Goal: Task Accomplishment & Management: Manage account settings

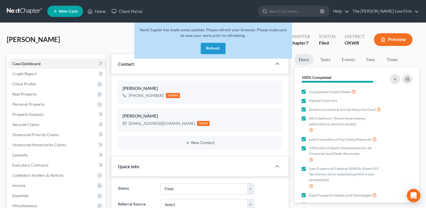
select select "2"
click at [99, 13] on link "Home" at bounding box center [97, 11] width 24 height 10
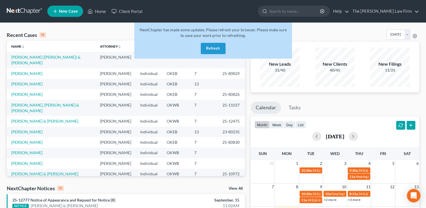
click at [209, 52] on button "Refresh" at bounding box center [213, 48] width 25 height 11
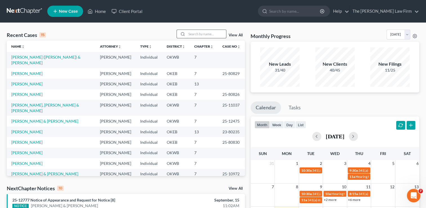
click at [187, 34] on input "search" at bounding box center [206, 34] width 39 height 8
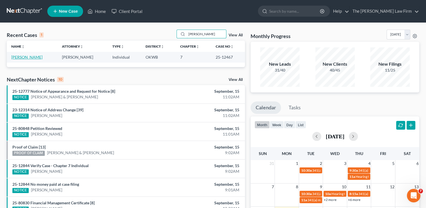
type input "Bradshaw"
click at [37, 57] on link "[PERSON_NAME]" at bounding box center [26, 57] width 31 height 5
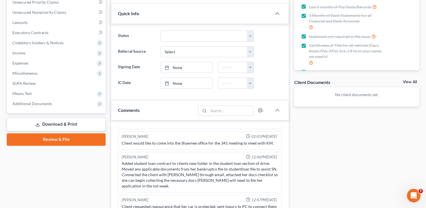
scroll to position [141, 0]
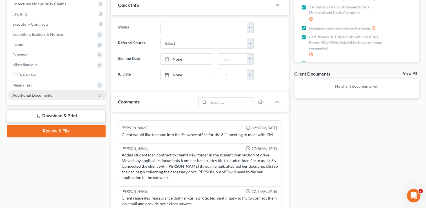
click at [44, 97] on span "Additional Documents" at bounding box center [32, 95] width 40 height 5
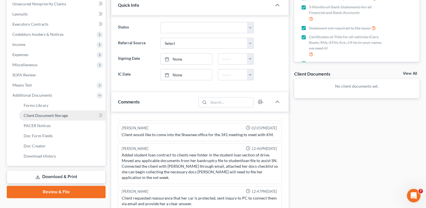
click at [53, 114] on span "Client Document Storage" at bounding box center [46, 115] width 44 height 5
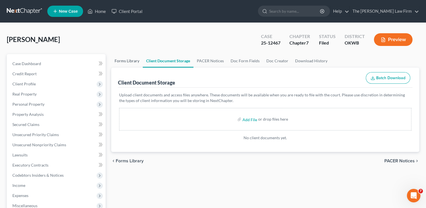
click at [129, 62] on link "Forms Library" at bounding box center [127, 61] width 32 height 14
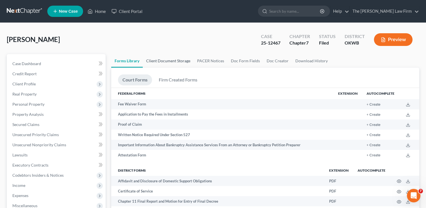
click at [182, 61] on link "Client Document Storage" at bounding box center [168, 61] width 51 height 14
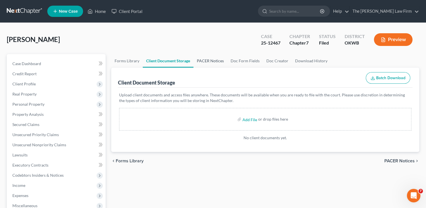
click at [209, 58] on link "PACER Notices" at bounding box center [210, 61] width 34 height 14
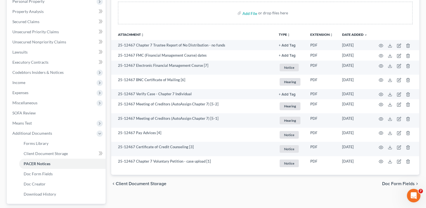
scroll to position [113, 0]
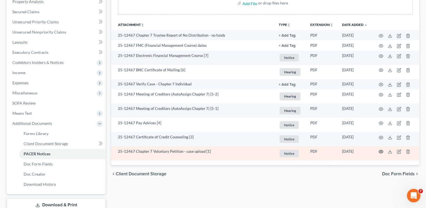
click at [380, 152] on icon "button" at bounding box center [380, 151] width 5 height 5
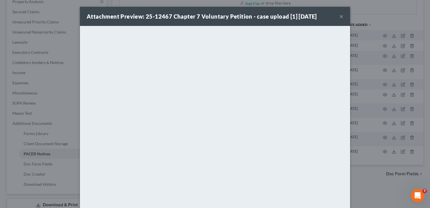
click at [340, 17] on button "×" at bounding box center [341, 16] width 4 height 7
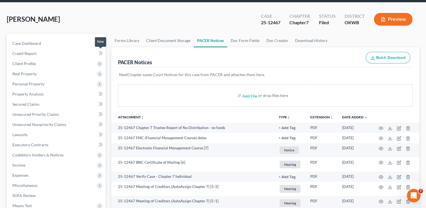
scroll to position [0, 0]
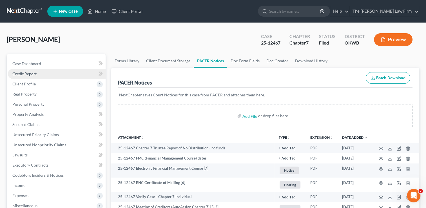
click at [30, 74] on span "Credit Report" at bounding box center [24, 73] width 24 height 5
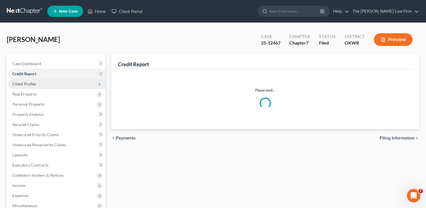
click at [35, 82] on span "Client Profile" at bounding box center [57, 84] width 98 height 10
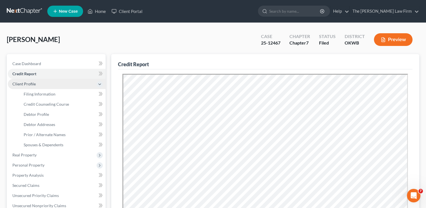
click at [48, 84] on span "Client Profile" at bounding box center [57, 84] width 98 height 10
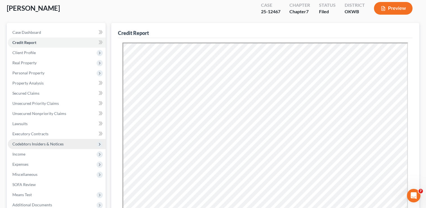
scroll to position [56, 0]
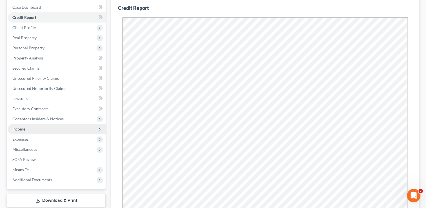
click at [37, 128] on span "Income" at bounding box center [57, 129] width 98 height 10
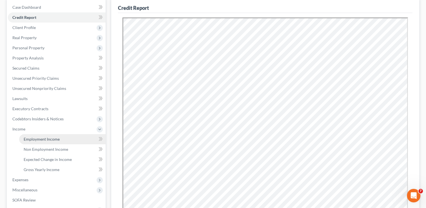
click at [47, 140] on span "Employment Income" at bounding box center [42, 138] width 36 height 5
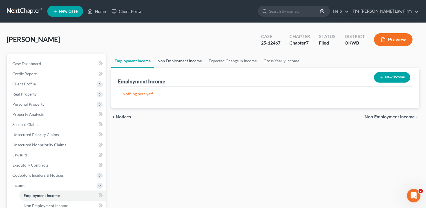
click at [175, 61] on link "Non Employment Income" at bounding box center [179, 61] width 51 height 14
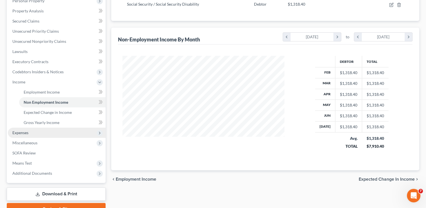
scroll to position [113, 0]
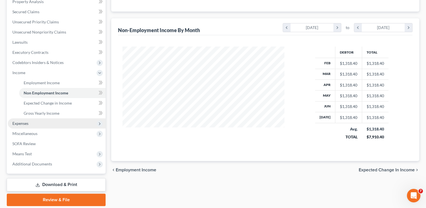
click at [27, 123] on span "Expenses" at bounding box center [20, 123] width 16 height 5
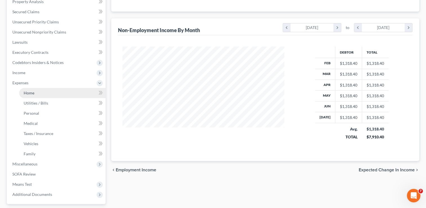
click at [64, 94] on link "Home" at bounding box center [62, 93] width 86 height 10
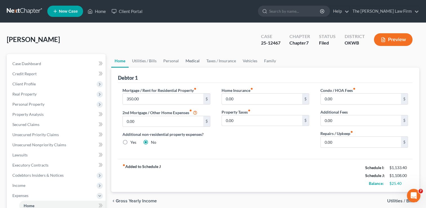
click at [191, 59] on link "Medical" at bounding box center [192, 61] width 21 height 14
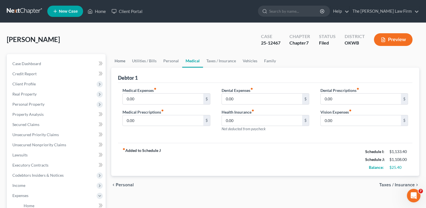
click at [121, 62] on link "Home" at bounding box center [119, 61] width 17 height 14
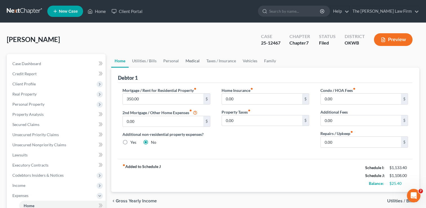
click at [192, 59] on link "Medical" at bounding box center [192, 61] width 21 height 14
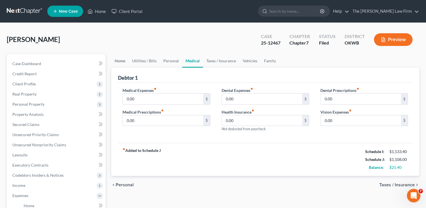
click at [123, 60] on link "Home" at bounding box center [119, 61] width 17 height 14
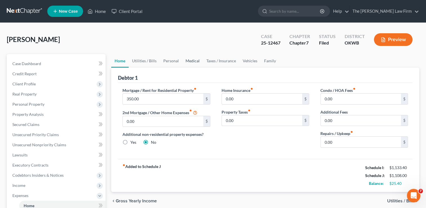
click at [188, 58] on link "Medical" at bounding box center [192, 61] width 21 height 14
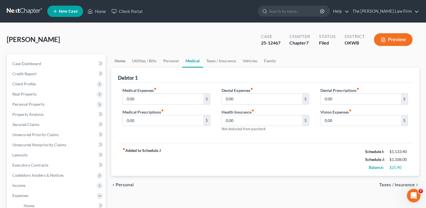
click at [122, 62] on link "Home" at bounding box center [119, 61] width 17 height 14
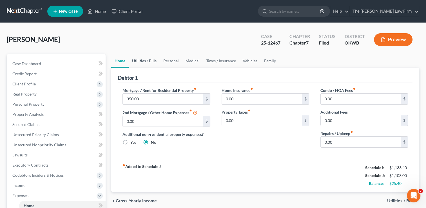
click at [141, 56] on link "Utilities / Bills" at bounding box center [144, 61] width 31 height 14
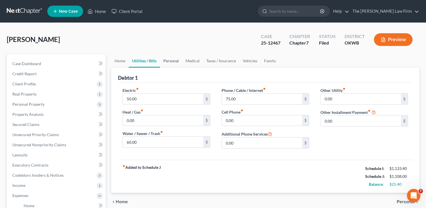
click at [163, 62] on link "Personal" at bounding box center [171, 61] width 22 height 14
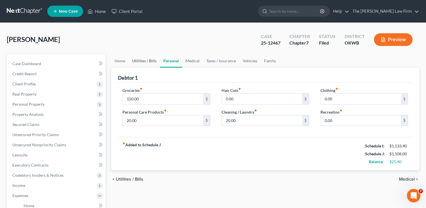
click at [139, 63] on link "Utilities / Bills" at bounding box center [144, 61] width 31 height 14
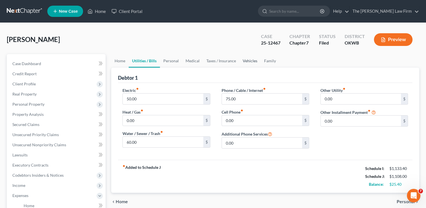
click at [248, 59] on link "Vehicles" at bounding box center [249, 61] width 21 height 14
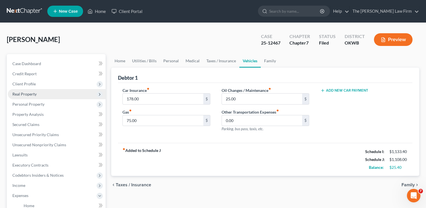
click at [28, 93] on span "Real Property" at bounding box center [24, 93] width 24 height 5
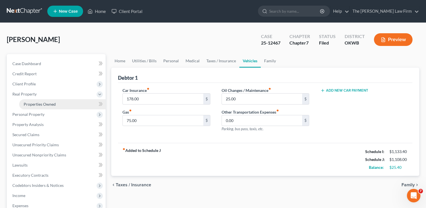
click at [39, 106] on span "Properties Owned" at bounding box center [40, 104] width 32 height 5
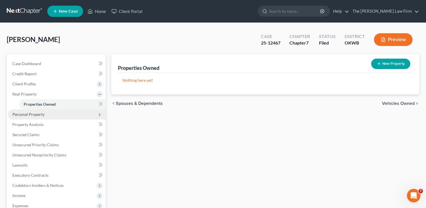
click at [35, 115] on span "Personal Property" at bounding box center [28, 114] width 32 height 5
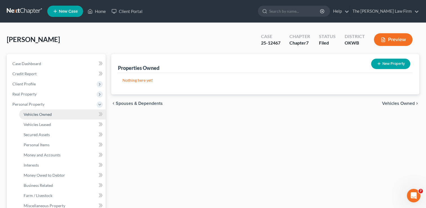
click at [38, 114] on span "Vehicles Owned" at bounding box center [38, 114] width 28 height 5
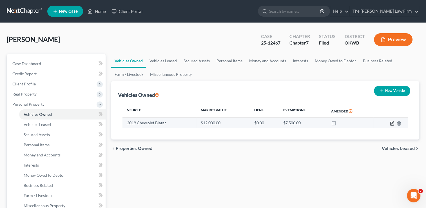
click at [392, 124] on icon "button" at bounding box center [391, 123] width 3 height 3
select select "0"
select select "7"
select select "3"
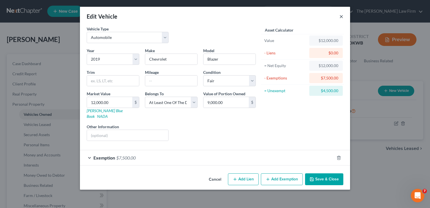
click at [340, 19] on button "×" at bounding box center [341, 16] width 4 height 7
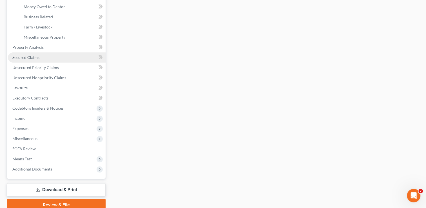
scroll to position [169, 0]
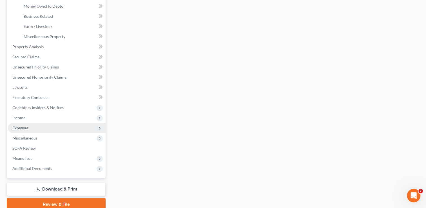
click at [35, 129] on span "Expenses" at bounding box center [57, 128] width 98 height 10
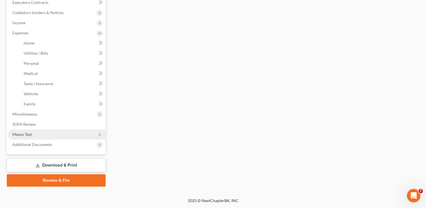
scroll to position [162, 0]
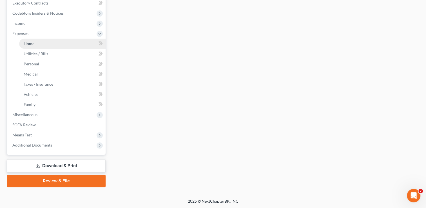
click at [59, 43] on link "Home" at bounding box center [62, 44] width 86 height 10
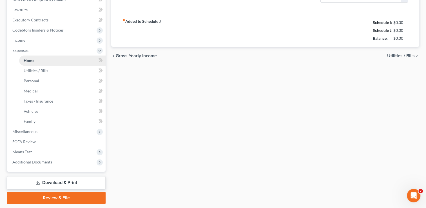
scroll to position [21, 0]
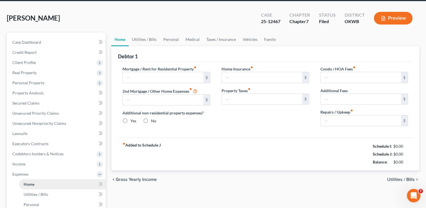
type input "350.00"
type input "0.00"
radio input "true"
type input "0.00"
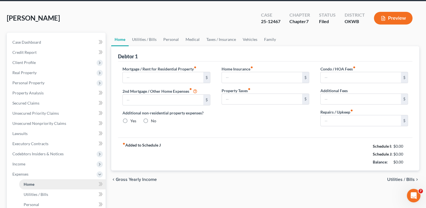
type input "0.00"
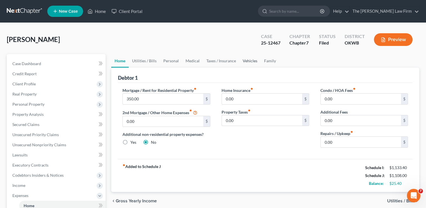
click at [254, 61] on link "Vehicles" at bounding box center [249, 61] width 21 height 14
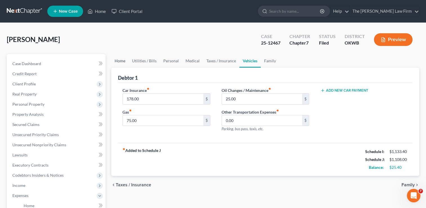
click at [123, 61] on link "Home" at bounding box center [119, 61] width 17 height 14
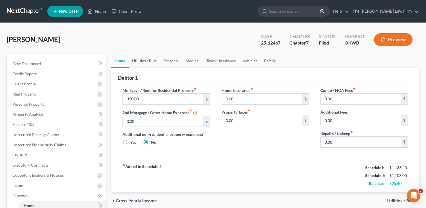
click at [140, 61] on link "Utilities / Bills" at bounding box center [144, 61] width 31 height 14
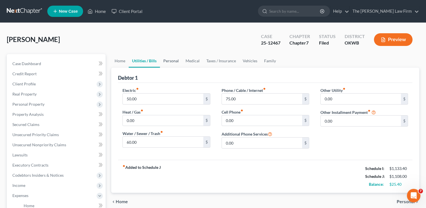
click at [166, 60] on link "Personal" at bounding box center [171, 61] width 22 height 14
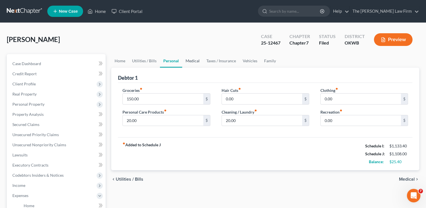
click at [200, 60] on link "Medical" at bounding box center [192, 61] width 21 height 14
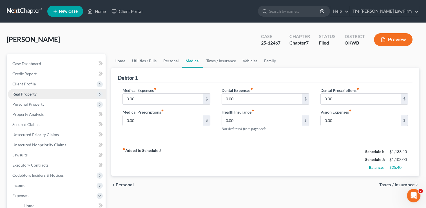
click at [23, 93] on span "Real Property" at bounding box center [24, 93] width 24 height 5
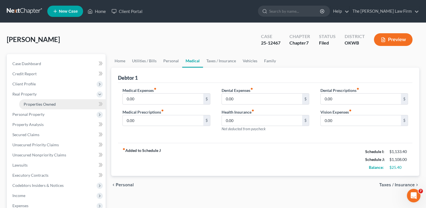
click at [33, 102] on link "Properties Owned" at bounding box center [62, 104] width 86 height 10
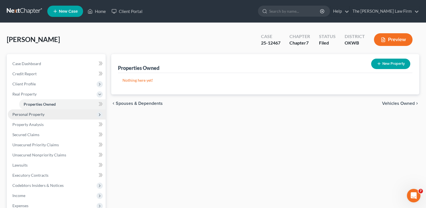
click at [33, 113] on span "Personal Property" at bounding box center [28, 114] width 32 height 5
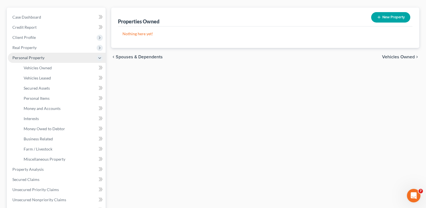
scroll to position [56, 0]
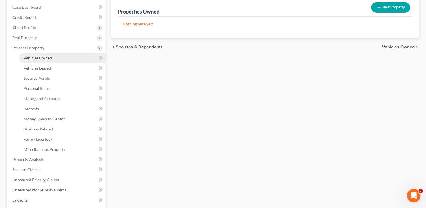
click at [45, 57] on span "Vehicles Owned" at bounding box center [38, 57] width 28 height 5
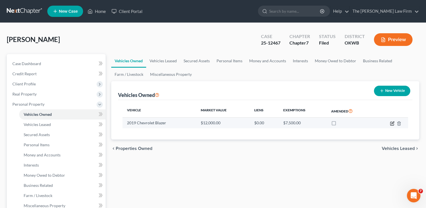
click at [391, 124] on icon "button" at bounding box center [392, 123] width 5 height 5
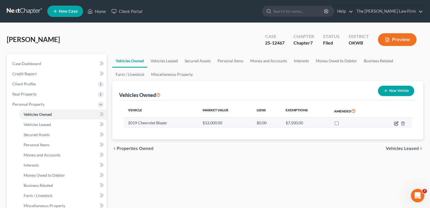
select select "0"
select select "7"
select select "3"
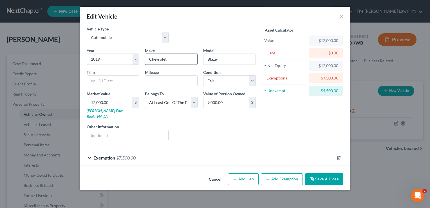
drag, startPoint x: 185, startPoint y: 58, endPoint x: 154, endPoint y: 59, distance: 31.0
click at [133, 59] on div "Year Select 2026 2025 2024 2023 2022 2021 2020 2019 2018 2017 2016 2015 2014 20…" at bounding box center [171, 97] width 175 height 98
click at [342, 17] on button "×" at bounding box center [341, 16] width 4 height 7
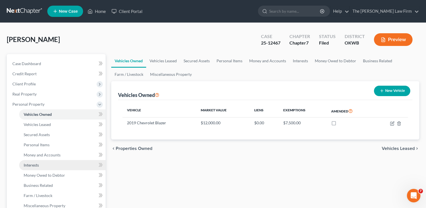
click at [37, 165] on span "Interests" at bounding box center [31, 164] width 15 height 5
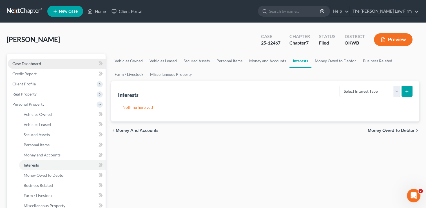
click at [32, 66] on link "Case Dashboard" at bounding box center [57, 64] width 98 height 10
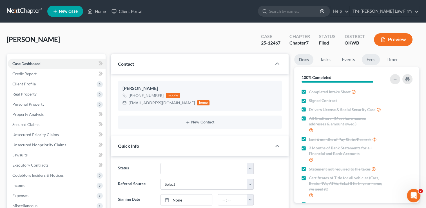
click at [366, 59] on link "Fees" at bounding box center [371, 59] width 18 height 11
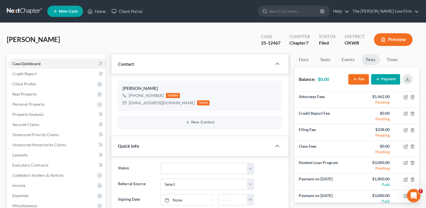
click at [203, 42] on div "Bradshaw, Deborah Upgraded Case 25-12467 Chapter Chapter 7 Status Filed Distric…" at bounding box center [213, 42] width 412 height 24
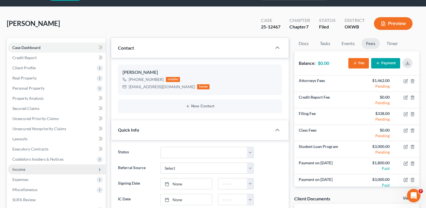
scroll to position [28, 0]
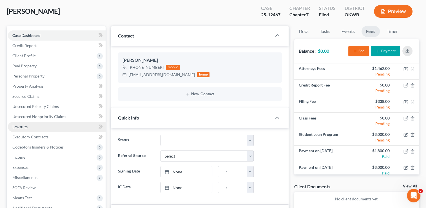
click at [63, 129] on link "Lawsuits" at bounding box center [57, 127] width 98 height 10
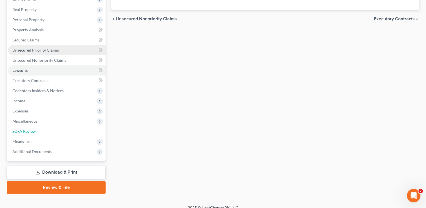
click at [66, 132] on link "SOFA Review" at bounding box center [57, 131] width 98 height 10
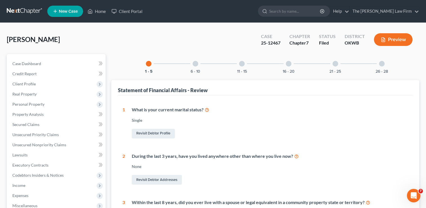
click at [196, 64] on div at bounding box center [195, 64] width 6 height 6
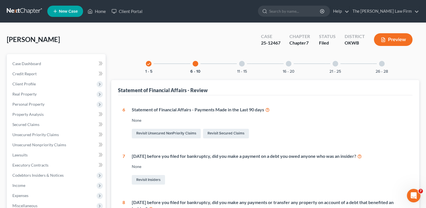
click at [242, 64] on div at bounding box center [242, 64] width 6 height 6
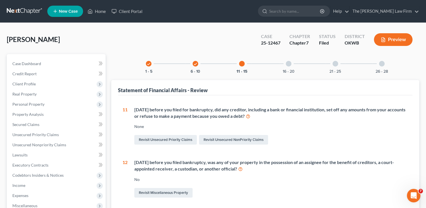
click at [290, 62] on div at bounding box center [289, 64] width 6 height 6
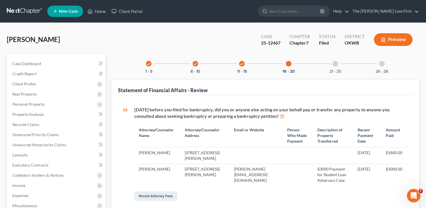
click at [334, 64] on div at bounding box center [335, 64] width 6 height 6
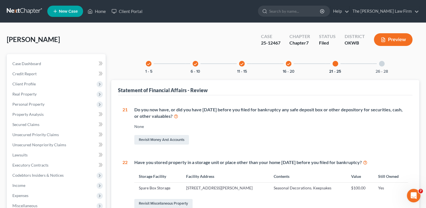
click at [381, 64] on div at bounding box center [382, 64] width 6 height 6
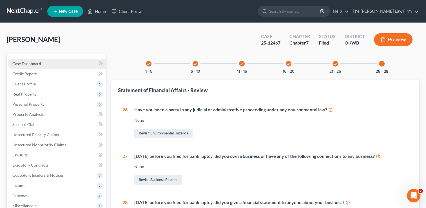
click at [34, 63] on span "Case Dashboard" at bounding box center [26, 63] width 29 height 5
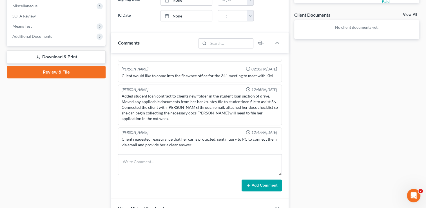
scroll to position [253, 0]
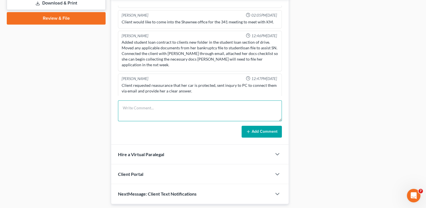
click at [191, 104] on textarea at bounding box center [200, 110] width 164 height 21
click at [211, 104] on textarea "Started working on Student Loan" at bounding box center [200, 110] width 164 height 21
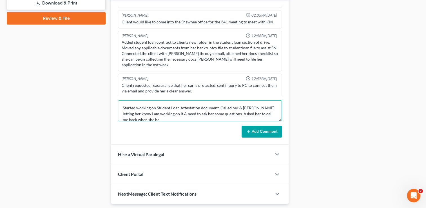
scroll to position [1, 0]
type textarea "Started working on Student Loan Attestation document. Called her & LM letting h…"
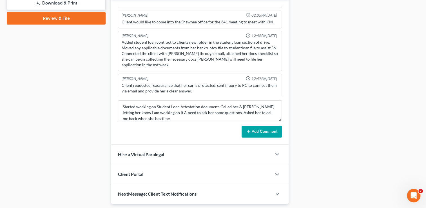
click at [246, 131] on icon at bounding box center [248, 131] width 5 height 5
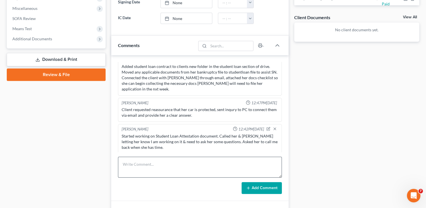
scroll to position [269, 0]
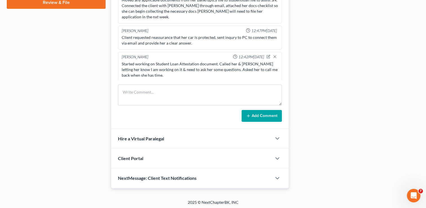
click at [187, 175] on span "NextMessage: Client Text Notifications" at bounding box center [157, 177] width 79 height 5
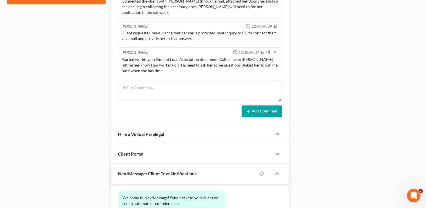
scroll to position [321, 0]
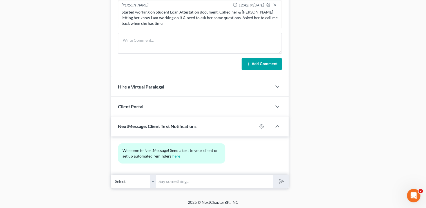
click at [205, 177] on input "text" at bounding box center [214, 181] width 117 height 14
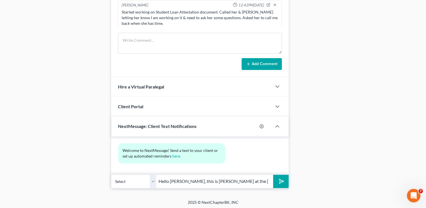
drag, startPoint x: 253, startPoint y: 178, endPoint x: 236, endPoint y: 207, distance: 33.1
click at [252, 178] on input "Hello Deborah, this is Shelby at the Choate Law Office. I am working on your st…" at bounding box center [214, 181] width 117 height 14
click at [249, 181] on input "Hello Deborah, this is Shelby at the Choate Law Office. I am working on your st…" at bounding box center [214, 181] width 117 height 14
click at [248, 178] on input "Hello Deborah, this is Shelby at the Choate Law Office. I am working on your st…" at bounding box center [214, 181] width 117 height 14
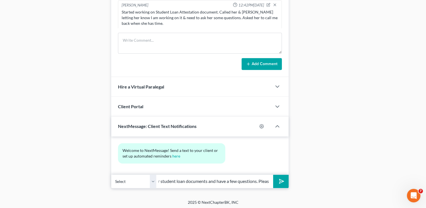
paste input "text"
click at [268, 181] on input "Hello Deborah, this is Shelby at the Choate Law Office. I am working on your st…" at bounding box center [214, 181] width 117 height 14
paste input "text"
type input "Hello Deborah, this is Shelby at the Choate Law Office. I am working on your st…"
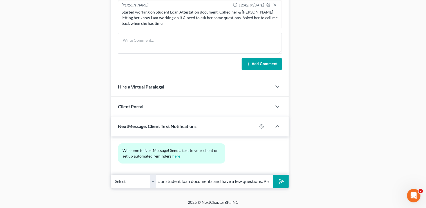
click at [281, 180] on polygon "submit" at bounding box center [280, 181] width 7 height 7
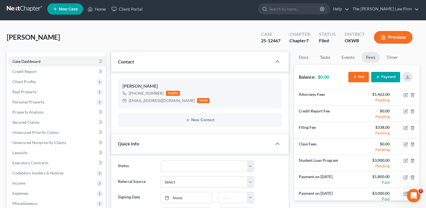
scroll to position [0, 0]
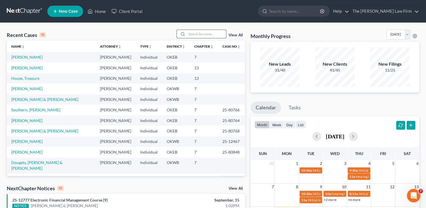
click at [201, 35] on input "search" at bounding box center [206, 34] width 39 height 8
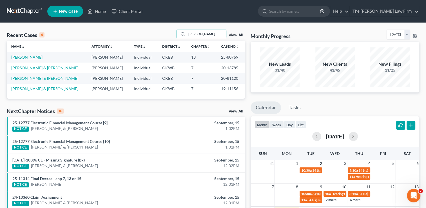
type input "[PERSON_NAME]"
click at [33, 57] on link "[PERSON_NAME]" at bounding box center [26, 57] width 31 height 5
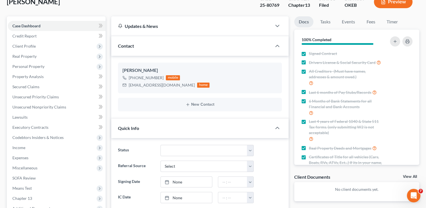
scroll to position [28, 0]
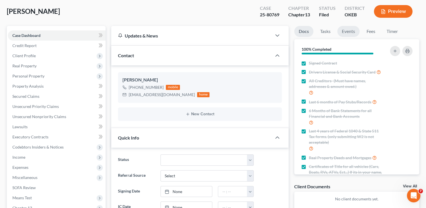
click at [341, 34] on link "Events" at bounding box center [348, 31] width 22 height 11
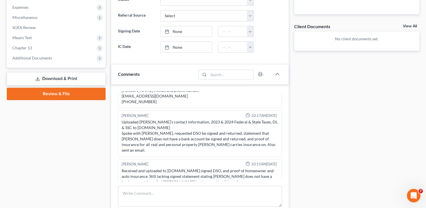
scroll to position [225, 0]
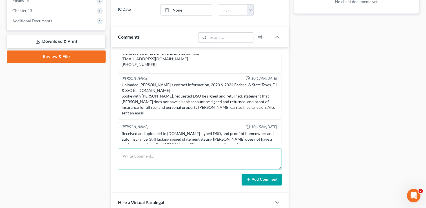
click at [228, 154] on textarea at bounding box center [200, 158] width 164 height 21
type textarea "Called & LM regarding his first payment due before his MOC & asked for a call b…"
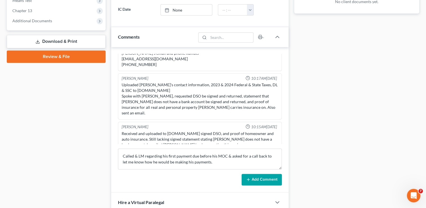
click at [266, 179] on button "Add Comment" at bounding box center [261, 180] width 40 height 12
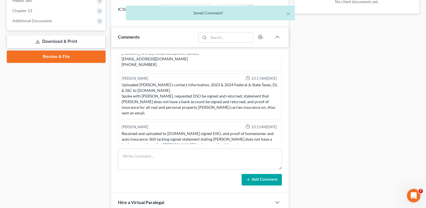
scroll to position [323, 0]
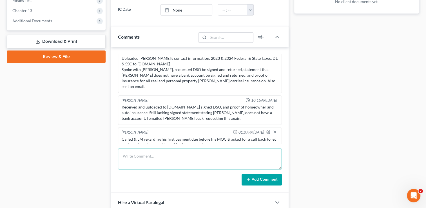
click at [149, 154] on textarea at bounding box center [200, 158] width 164 height 21
type textarea "Dycota called back & said she will set up the payments. Her email [EMAIL_ADDRES…"
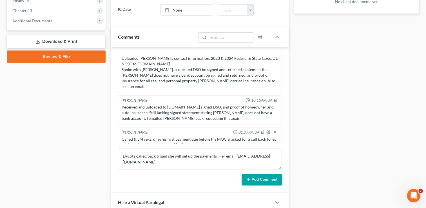
click at [257, 178] on button "Add Comment" at bounding box center [261, 180] width 40 height 12
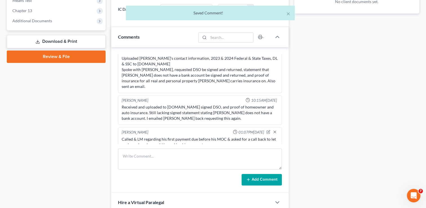
scroll to position [344, 0]
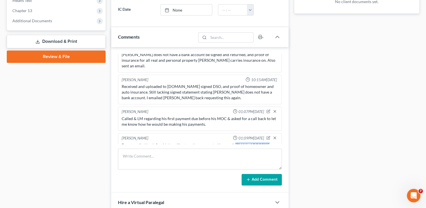
drag, startPoint x: 274, startPoint y: 137, endPoint x: 233, endPoint y: 136, distance: 40.8
click at [233, 141] on div "Dycota called back & said she will set up the payments. Her email [EMAIL_ADDRES…" at bounding box center [199, 148] width 159 height 14
copy div "[EMAIL_ADDRESS][DOMAIN_NAME]"
click at [266, 136] on icon "button" at bounding box center [268, 138] width 4 height 4
click at [259, 142] on textarea "Dycota called back & said she will set up the payments. Her email [EMAIL_ADDRES…" at bounding box center [200, 152] width 156 height 21
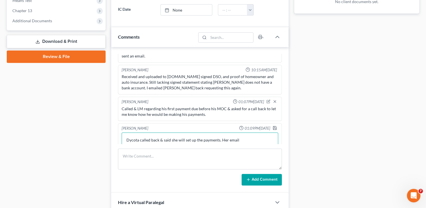
scroll to position [359, 0]
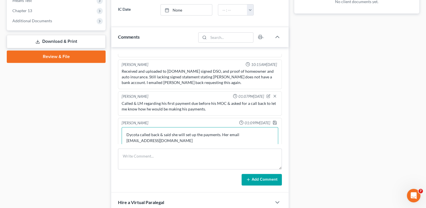
click at [231, 136] on textarea "Dycota called back & said she will set up the payments. Her email [EMAIL_ADDRES…" at bounding box center [200, 137] width 156 height 21
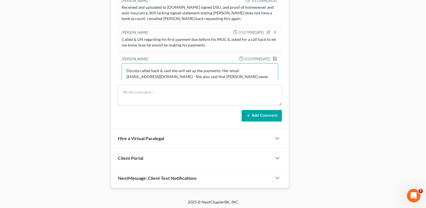
scroll to position [1, 0]
type textarea "Dycota called back & said she will set up the payments. Her email [EMAIL_ADDRES…"
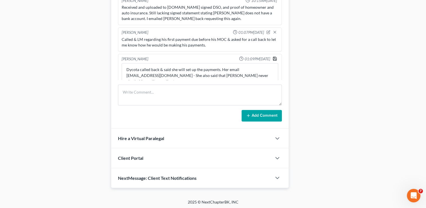
click at [272, 56] on icon "button" at bounding box center [274, 58] width 5 height 5
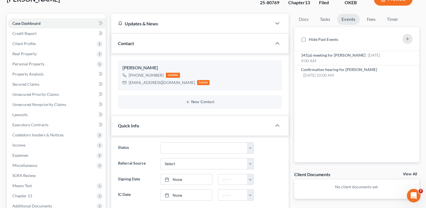
scroll to position [8, 0]
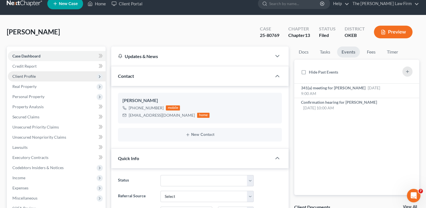
click at [38, 78] on span "Client Profile" at bounding box center [57, 76] width 98 height 10
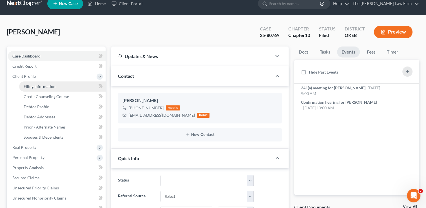
click at [41, 84] on span "Filing Information" at bounding box center [40, 86] width 32 height 5
select select "1"
select select "0"
select select "3"
select select "37"
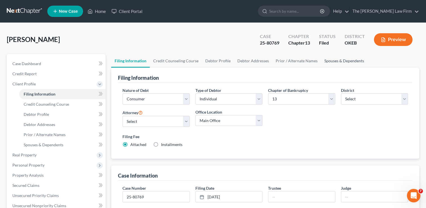
click at [333, 59] on link "Spouses & Dependents" at bounding box center [344, 61] width 46 height 14
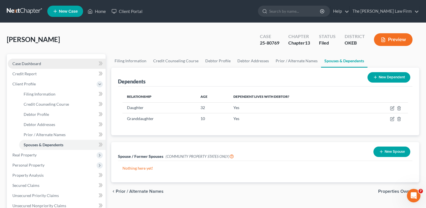
click at [64, 62] on link "Case Dashboard" at bounding box center [57, 64] width 98 height 10
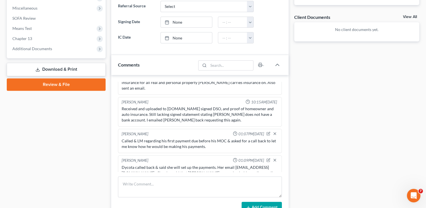
scroll to position [253, 0]
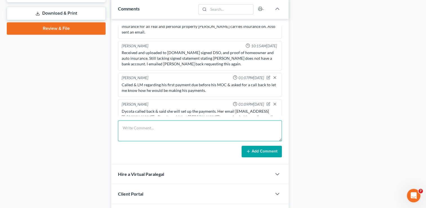
click at [250, 127] on textarea at bounding box center [200, 130] width 164 height 21
click at [252, 133] on textarea at bounding box center [200, 130] width 164 height 21
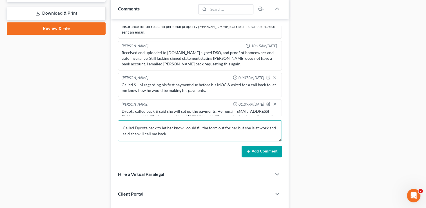
type textarea "Called Dycota back to let her know I could fill the form out for her but she is…"
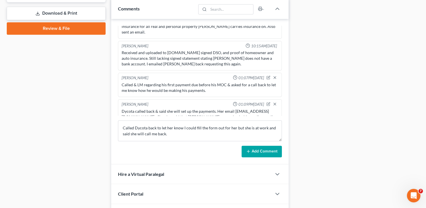
click at [277, 152] on button "Add Comment" at bounding box center [261, 151] width 40 height 12
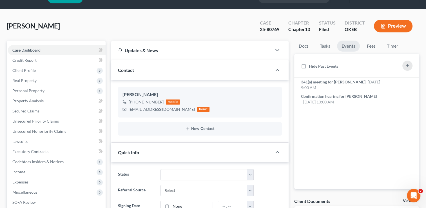
scroll to position [0, 0]
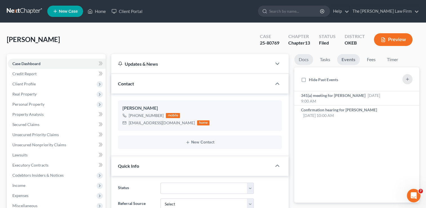
click at [307, 61] on link "Docs" at bounding box center [303, 59] width 19 height 11
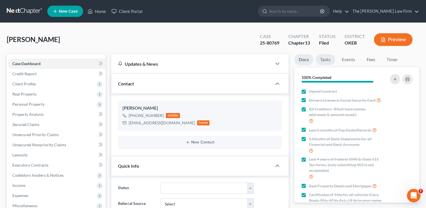
click at [319, 60] on link "Tasks" at bounding box center [324, 59] width 19 height 11
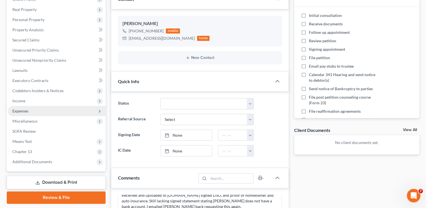
scroll to position [169, 0]
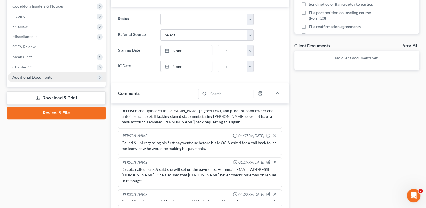
click at [61, 75] on span "Additional Documents" at bounding box center [57, 77] width 98 height 10
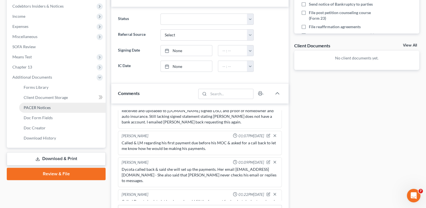
click at [48, 110] on link "PACER Notices" at bounding box center [62, 107] width 86 height 10
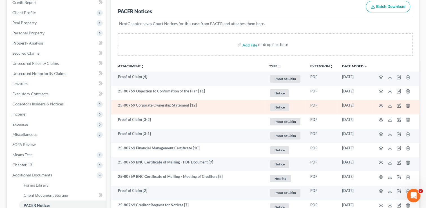
scroll to position [84, 0]
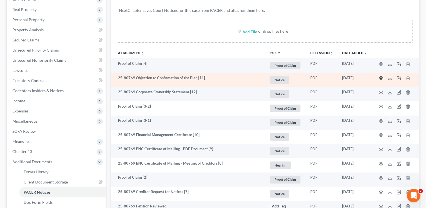
click at [381, 79] on icon "button" at bounding box center [380, 78] width 5 height 5
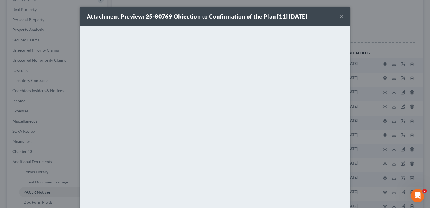
click at [337, 17] on div "Attachment Preview: 25-80769 Objection to Confirmation of the Plan [11] [DATE] ×" at bounding box center [215, 16] width 270 height 19
click at [339, 17] on button "×" at bounding box center [341, 16] width 4 height 7
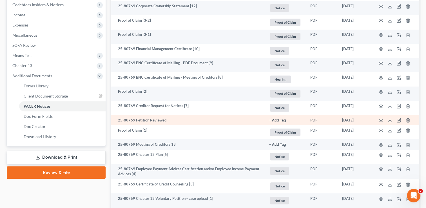
scroll to position [197, 0]
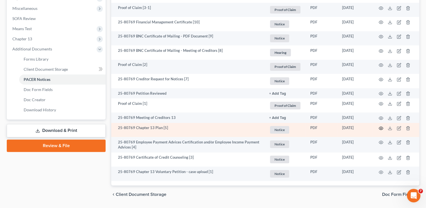
click at [379, 129] on icon "button" at bounding box center [381, 128] width 4 height 3
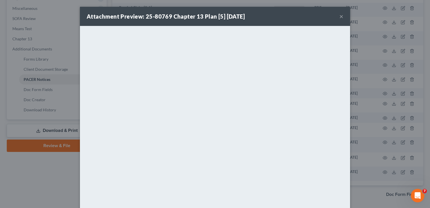
click at [340, 17] on button "×" at bounding box center [341, 16] width 4 height 7
